Goal: Task Accomplishment & Management: Manage account settings

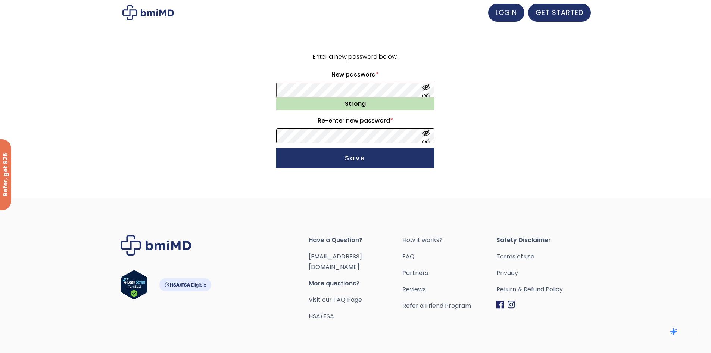
click at [276, 148] on button "Save" at bounding box center [355, 158] width 158 height 20
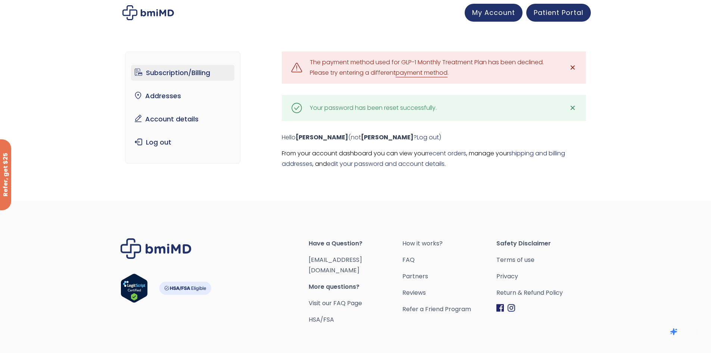
click at [170, 76] on link "Subscription/Billing" at bounding box center [182, 73] width 103 height 16
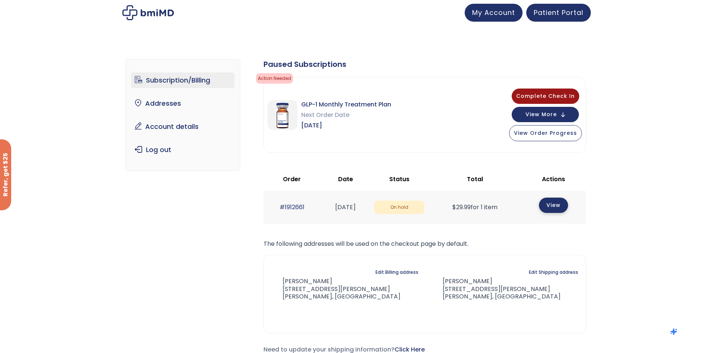
click at [554, 204] on link "View" at bounding box center [553, 204] width 29 height 15
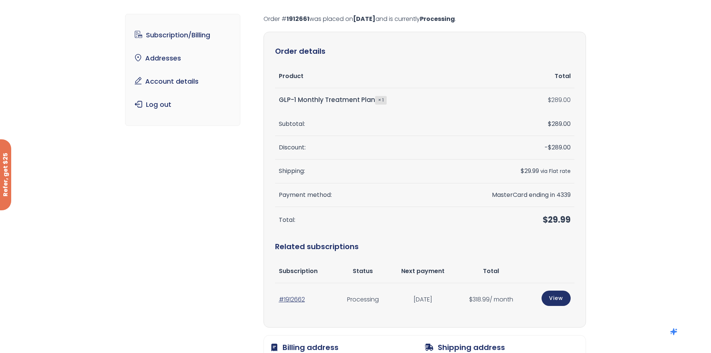
scroll to position [37, 0]
click at [562, 299] on link "View" at bounding box center [555, 297] width 29 height 15
